Goal: Complete application form

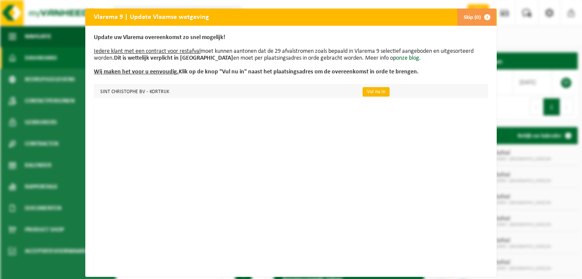
click at [376, 94] on link "Vul nu in" at bounding box center [376, 91] width 27 height 9
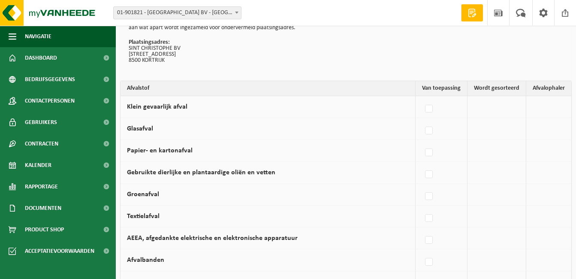
scroll to position [64, 0]
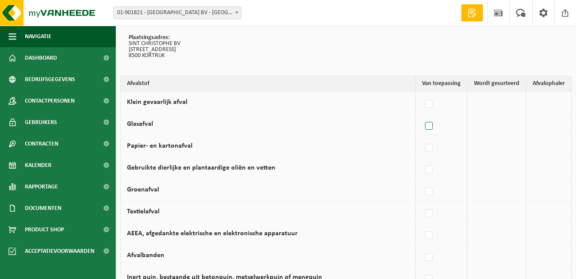
click at [433, 129] on label at bounding box center [429, 126] width 12 height 13
click at [422, 115] on input "Glasafval" at bounding box center [422, 115] width 0 height 0
checkbox input "true"
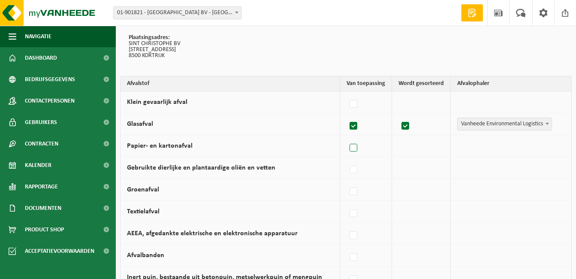
click at [355, 149] on label at bounding box center [354, 148] width 12 height 13
click at [346, 137] on input "Papier- en kartonafval" at bounding box center [346, 137] width 0 height 0
checkbox input "true"
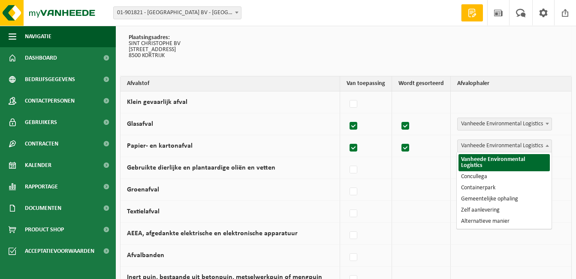
click at [544, 148] on span at bounding box center [547, 145] width 9 height 11
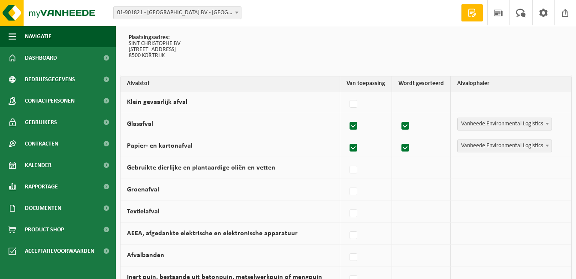
click at [544, 148] on span at bounding box center [547, 145] width 9 height 11
click at [355, 170] on label at bounding box center [354, 169] width 12 height 13
click at [346, 159] on input "Gebruikte dierlijke en plantaardige oliën en vetten" at bounding box center [346, 159] width 0 height 0
checkbox input "true"
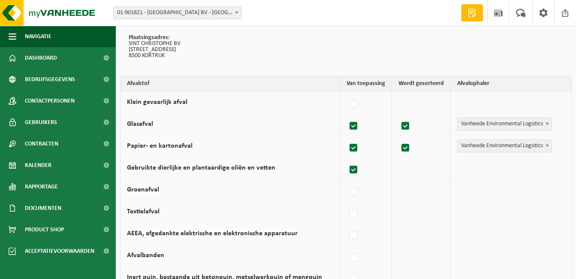
click at [355, 170] on label at bounding box center [354, 169] width 12 height 13
click at [346, 159] on input "Gebruikte dierlijke en plantaardige oliën en vetten" at bounding box center [346, 159] width 0 height 0
click at [355, 170] on label at bounding box center [354, 169] width 12 height 13
click at [346, 159] on input "Gebruikte dierlijke en plantaardige oliën en vetten" at bounding box center [346, 159] width 0 height 0
checkbox input "true"
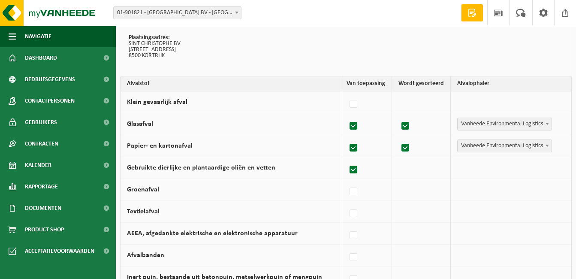
checkbox input "true"
click at [355, 170] on label at bounding box center [354, 169] width 12 height 13
click at [346, 159] on input "Gebruikte dierlijke en plantaardige oliën en vetten" at bounding box center [346, 159] width 0 height 0
click at [355, 170] on label at bounding box center [354, 169] width 12 height 13
click at [346, 159] on input "Gebruikte dierlijke en plantaardige oliën en vetten" at bounding box center [346, 159] width 0 height 0
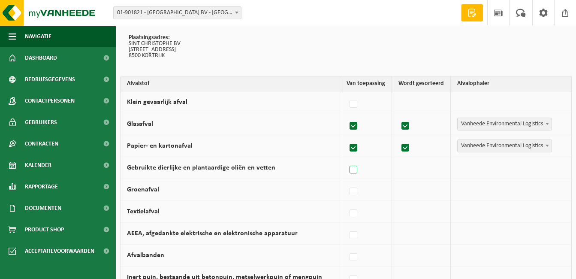
checkbox input "true"
click at [355, 193] on label at bounding box center [354, 191] width 12 height 13
click at [346, 181] on input "Groenafval" at bounding box center [346, 181] width 0 height 0
checkbox input "true"
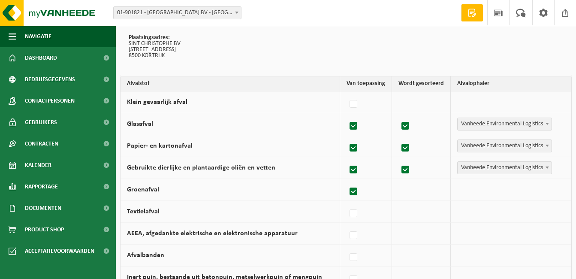
checkbox input "true"
click at [545, 190] on span at bounding box center [547, 189] width 9 height 11
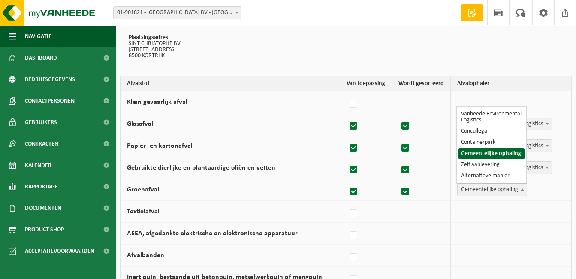
click at [520, 188] on span at bounding box center [522, 189] width 9 height 11
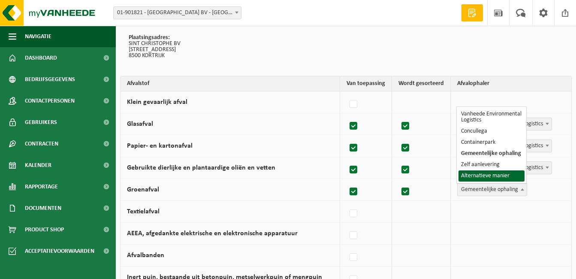
select select "Alternatieve manier"
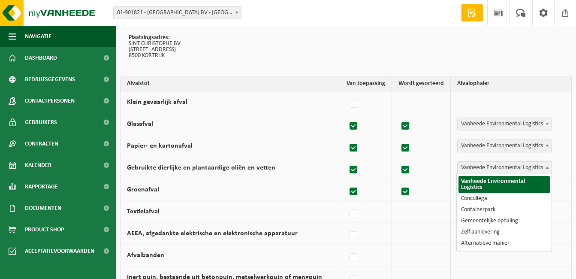
click at [545, 167] on b at bounding box center [546, 167] width 3 height 2
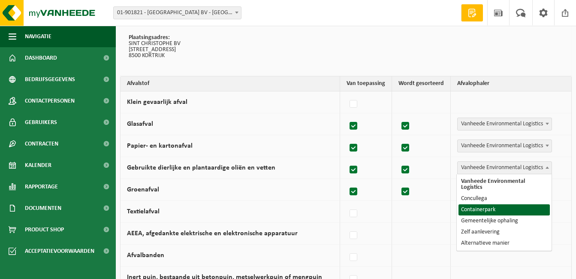
select select "Containerpark"
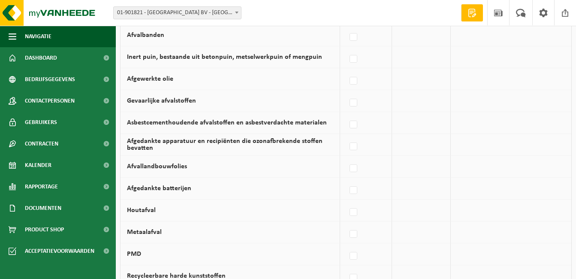
scroll to position [287, 0]
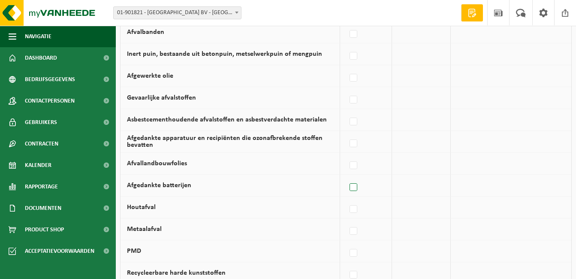
click at [355, 185] on label at bounding box center [354, 187] width 12 height 13
click at [346, 177] on input "Afgedankte batterijen" at bounding box center [346, 176] width 0 height 0
checkbox input "true"
click at [547, 186] on span at bounding box center [547, 184] width 9 height 11
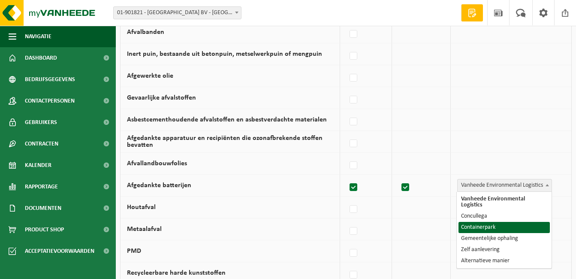
select select "Containerpark"
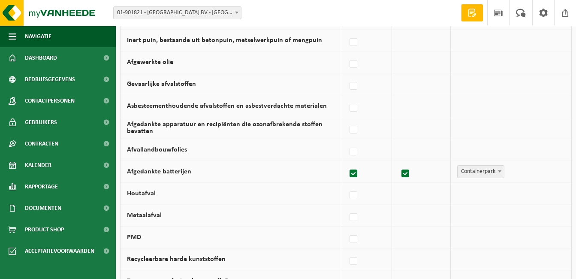
scroll to position [304, 0]
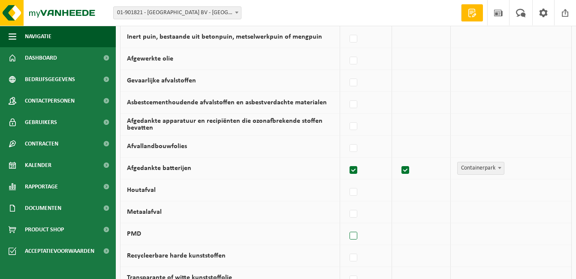
click at [355, 237] on label at bounding box center [354, 235] width 12 height 13
click at [346, 225] on input "PMD" at bounding box center [346, 225] width 0 height 0
checkbox input "true"
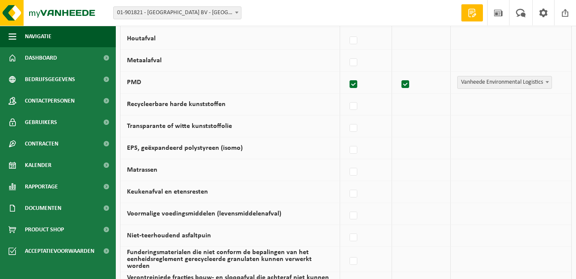
scroll to position [459, 0]
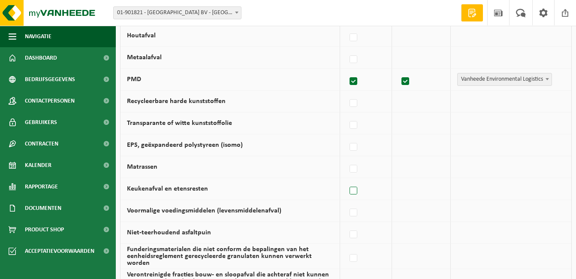
click at [355, 192] on label at bounding box center [354, 190] width 12 height 13
click at [346, 180] on input "Keukenafval en etensresten" at bounding box center [346, 180] width 0 height 0
checkbox input "true"
click at [355, 82] on label at bounding box center [354, 81] width 12 height 13
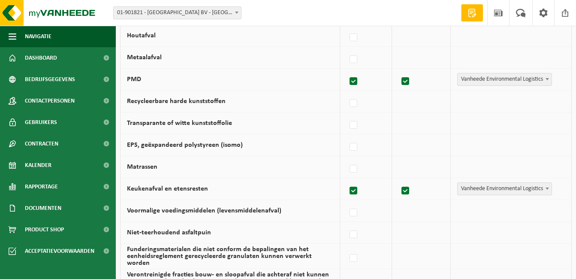
click at [346, 71] on input "PMD" at bounding box center [346, 70] width 0 height 0
click at [355, 83] on label at bounding box center [354, 81] width 12 height 13
click at [346, 71] on input "PMD" at bounding box center [346, 70] width 0 height 0
checkbox input "true"
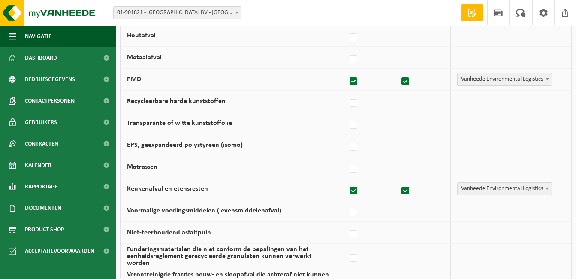
click at [544, 79] on span at bounding box center [547, 78] width 9 height 11
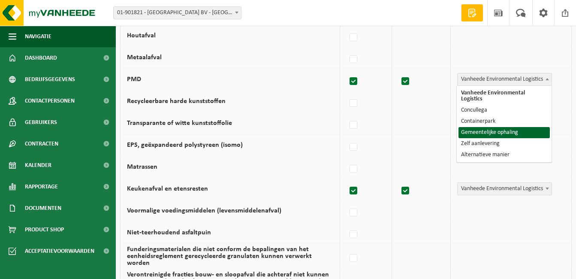
select select "Gemeentelijke ophaling"
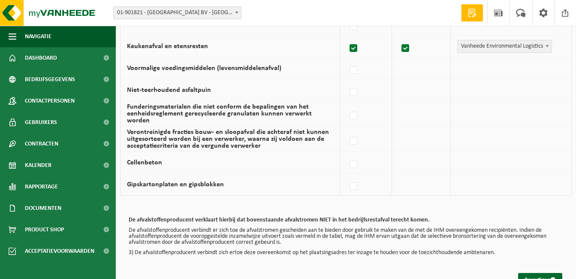
scroll to position [626, 0]
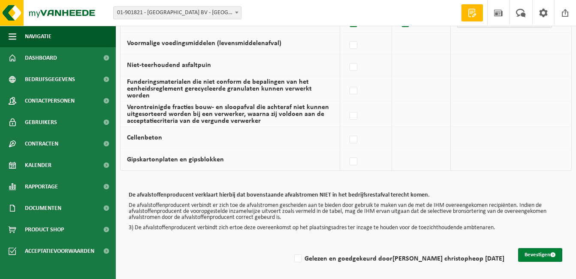
click at [536, 248] on button "Bevestigen" at bounding box center [540, 255] width 44 height 14
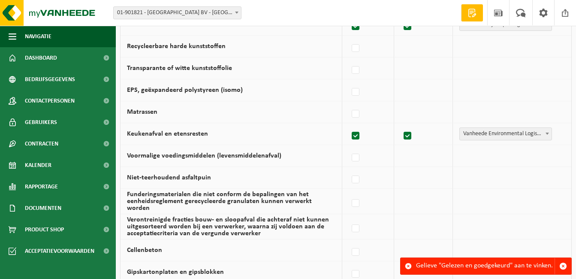
scroll to position [626, 0]
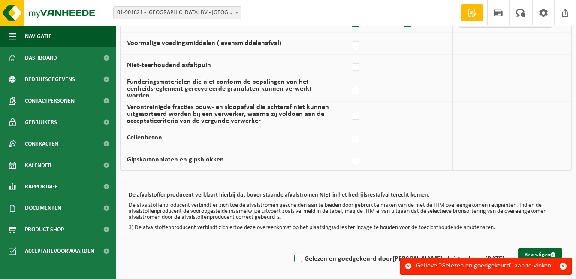
click at [316, 256] on label "Gelezen en goedgekeurd door olivier st christophe op 04/09/25" at bounding box center [398, 258] width 212 height 13
click at [291, 248] on input "Gelezen en goedgekeurd door olivier st christophe op 04/09/25" at bounding box center [291, 247] width 0 height 0
checkbox input "true"
click at [544, 248] on button "Bevestigen" at bounding box center [540, 255] width 44 height 14
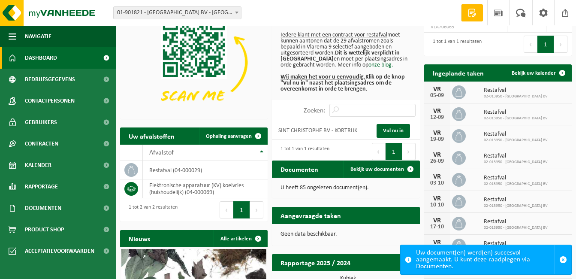
scroll to position [64, 0]
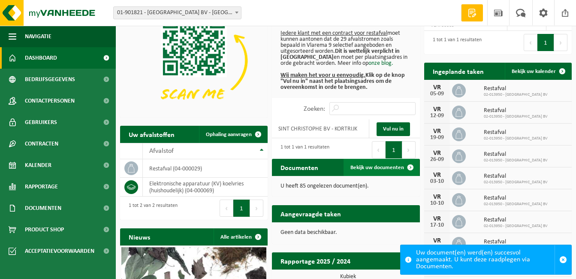
click at [409, 167] on span at bounding box center [410, 167] width 17 height 17
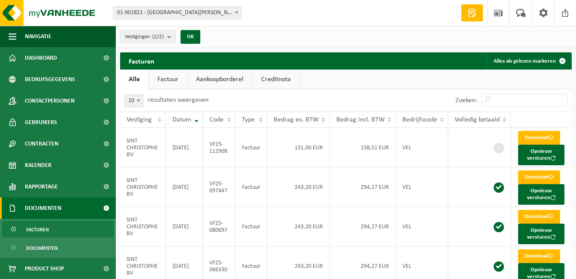
click at [40, 211] on span "Documenten" at bounding box center [43, 207] width 36 height 21
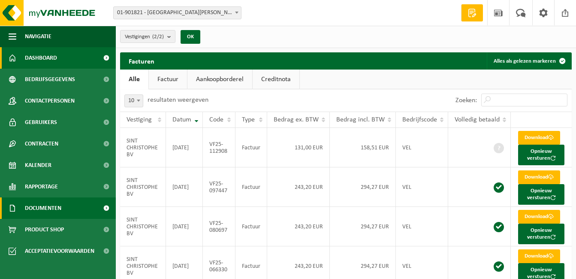
click at [44, 55] on span "Dashboard" at bounding box center [41, 57] width 32 height 21
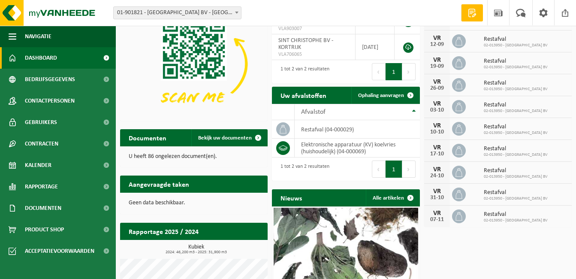
scroll to position [63, 0]
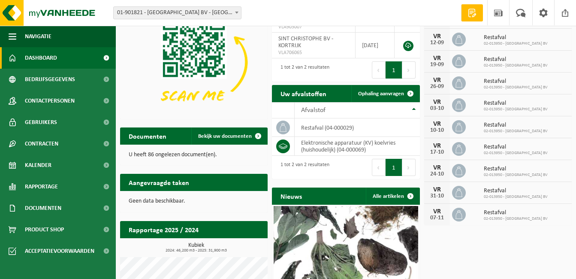
click at [404, 167] on button "Volgende" at bounding box center [408, 167] width 13 height 17
click at [408, 167] on button "Volgende" at bounding box center [408, 167] width 13 height 17
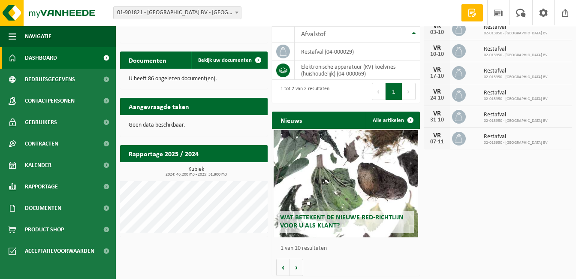
scroll to position [139, 0]
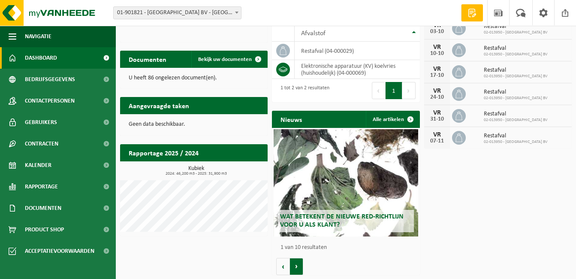
click at [297, 263] on button "Volgende" at bounding box center [296, 266] width 13 height 17
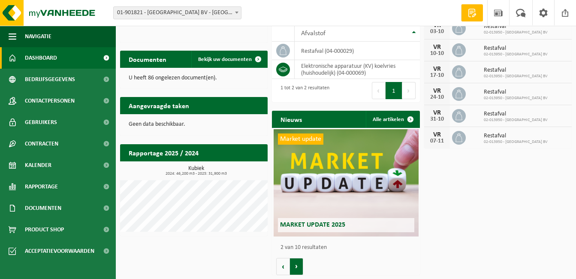
click at [297, 263] on button "Volgende" at bounding box center [296, 266] width 13 height 17
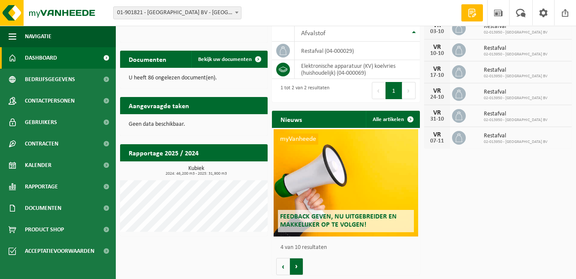
click at [297, 263] on button "Volgende" at bounding box center [296, 266] width 13 height 17
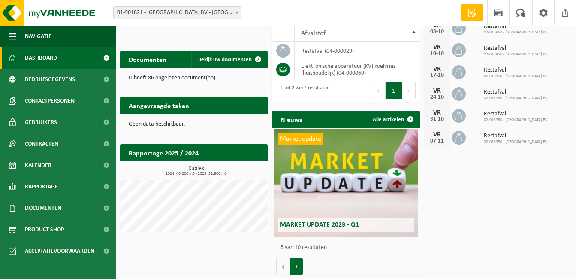
click at [297, 263] on button "Volgende" at bounding box center [296, 266] width 13 height 17
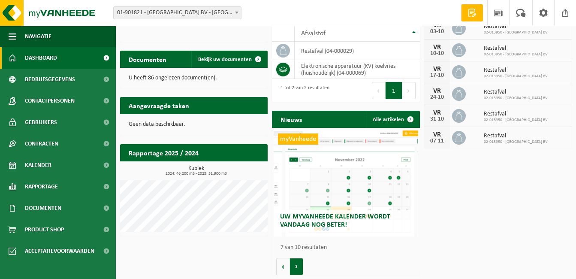
click at [297, 263] on button "Volgende" at bounding box center [296, 266] width 13 height 17
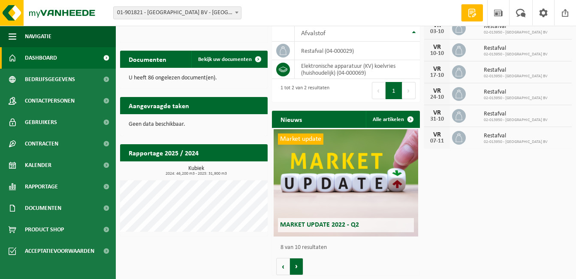
click at [297, 263] on button "Volgende" at bounding box center [296, 266] width 13 height 17
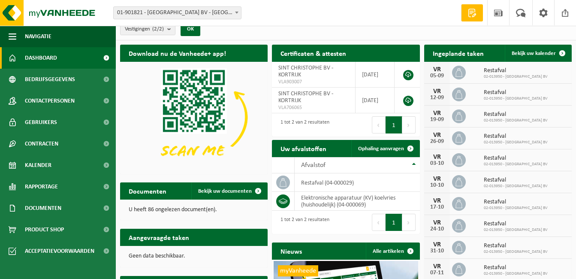
scroll to position [0, 0]
